Goal: Information Seeking & Learning: Learn about a topic

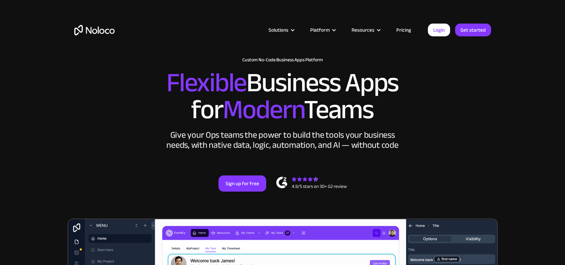
click at [406, 34] on link "Pricing" at bounding box center [404, 30] width 32 height 9
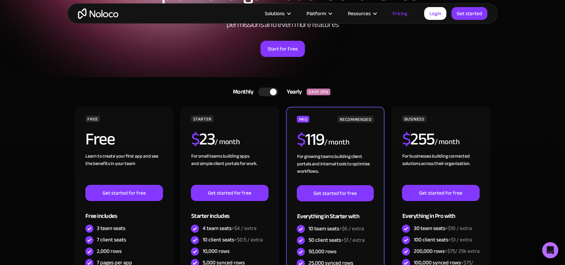
scroll to position [75, 0]
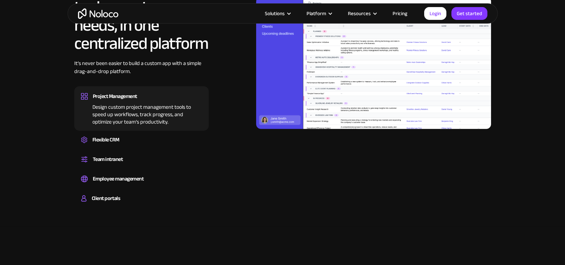
scroll to position [672, 0]
